Goal: Task Accomplishment & Management: Use online tool/utility

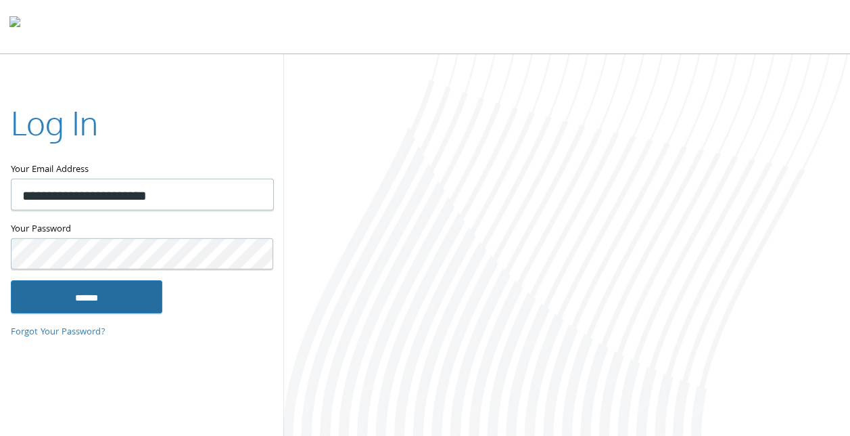
click at [83, 291] on input "******" at bounding box center [87, 296] width 152 height 32
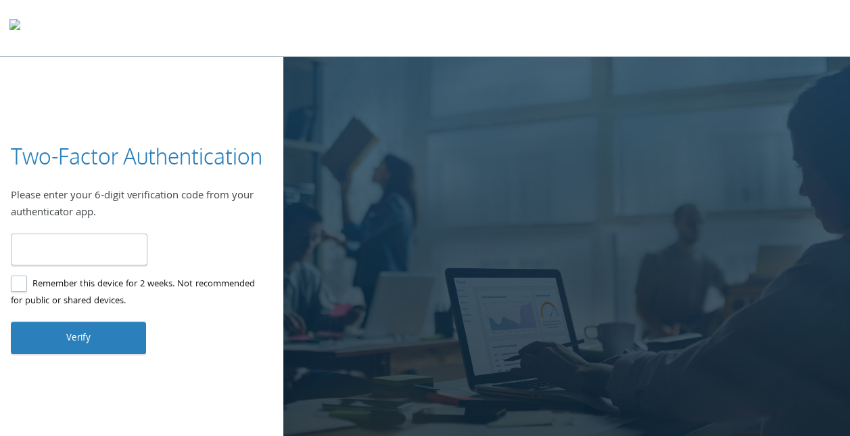
click at [31, 282] on label "Remember this device for 2 weeks. Not recommended for public or shared devices." at bounding box center [136, 293] width 251 height 34
type input "******"
click at [103, 330] on button "Verify" at bounding box center [78, 337] width 135 height 32
